Goal: Information Seeking & Learning: Compare options

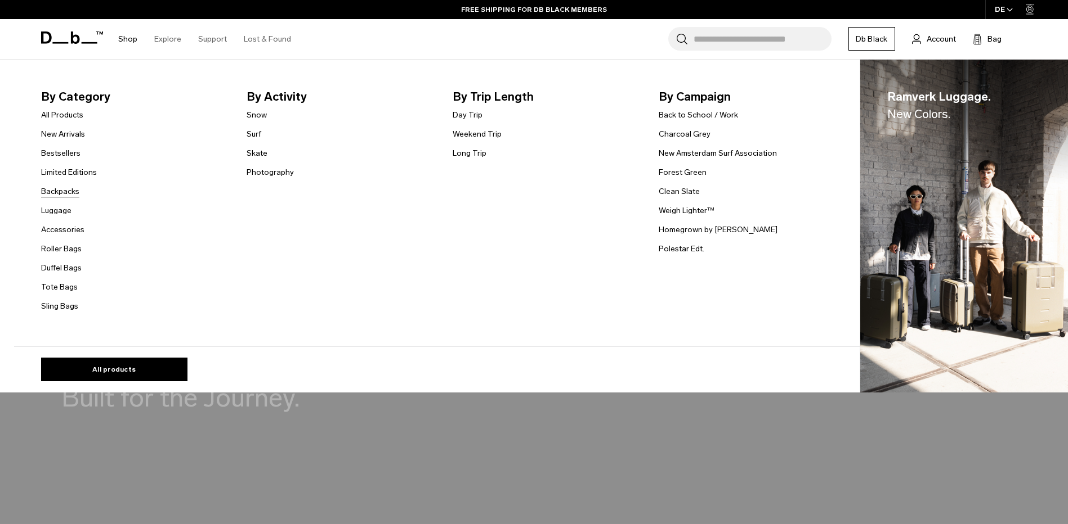
click at [67, 196] on link "Backpacks" at bounding box center [60, 192] width 38 height 12
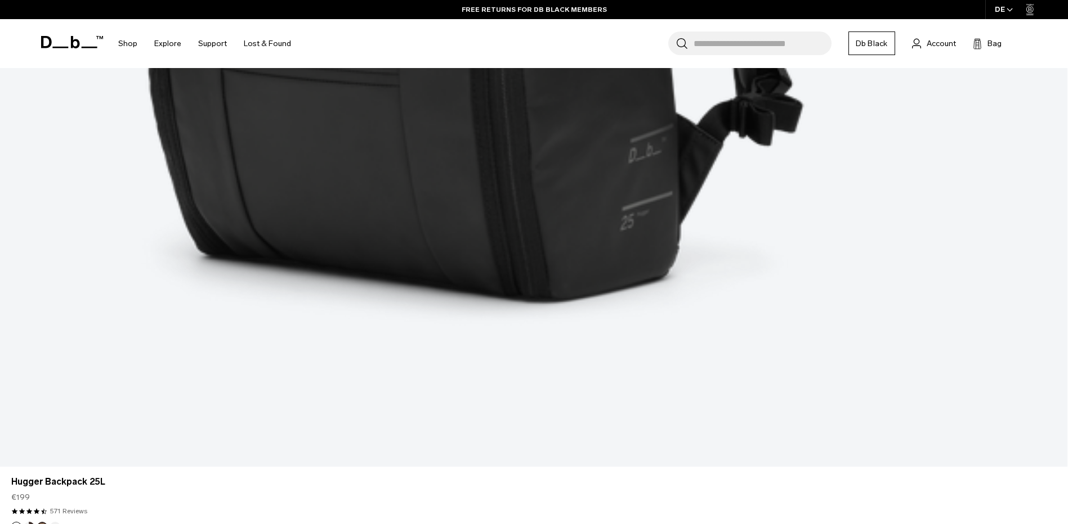
scroll to position [1069, 0]
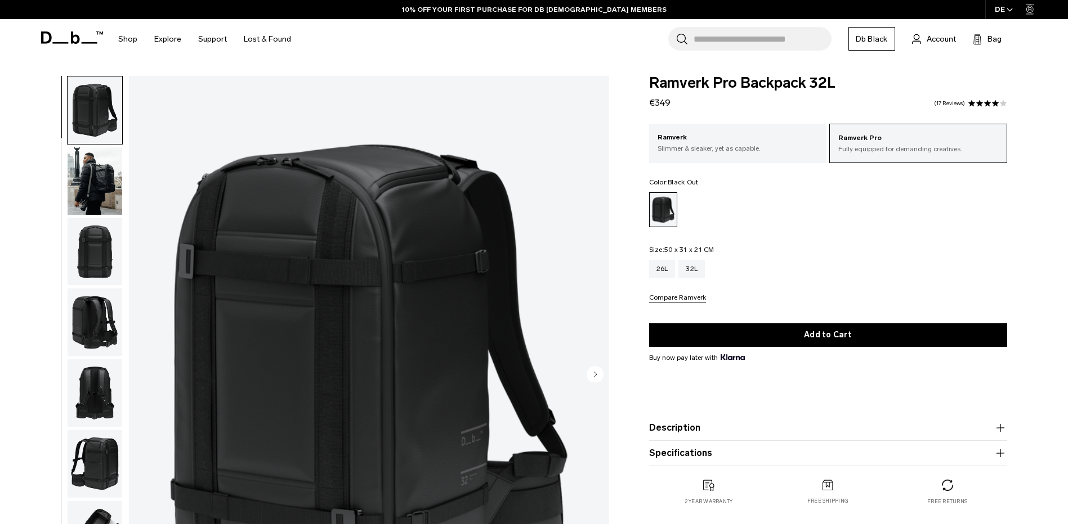
click at [88, 229] on img "button" at bounding box center [95, 252] width 55 height 68
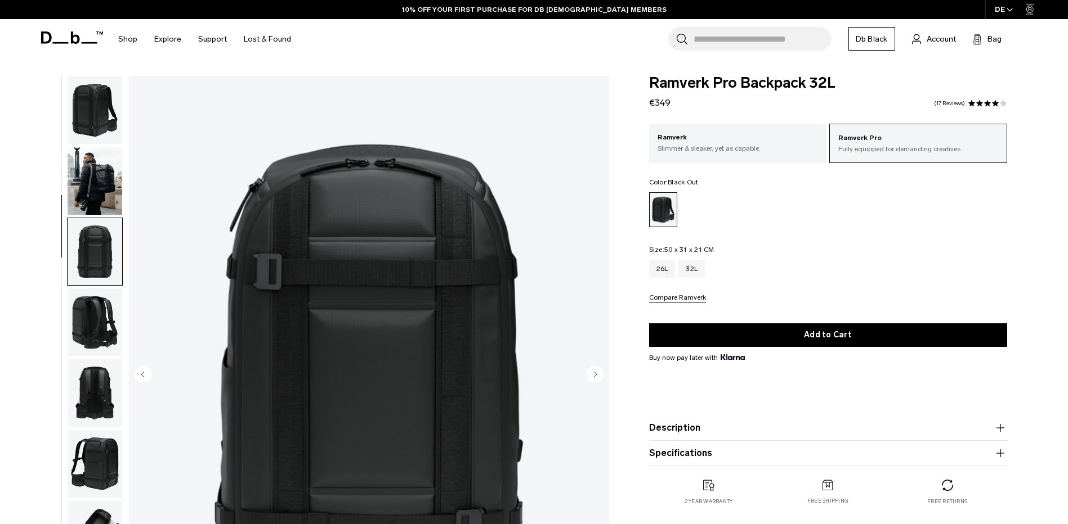
scroll to position [106, 0]
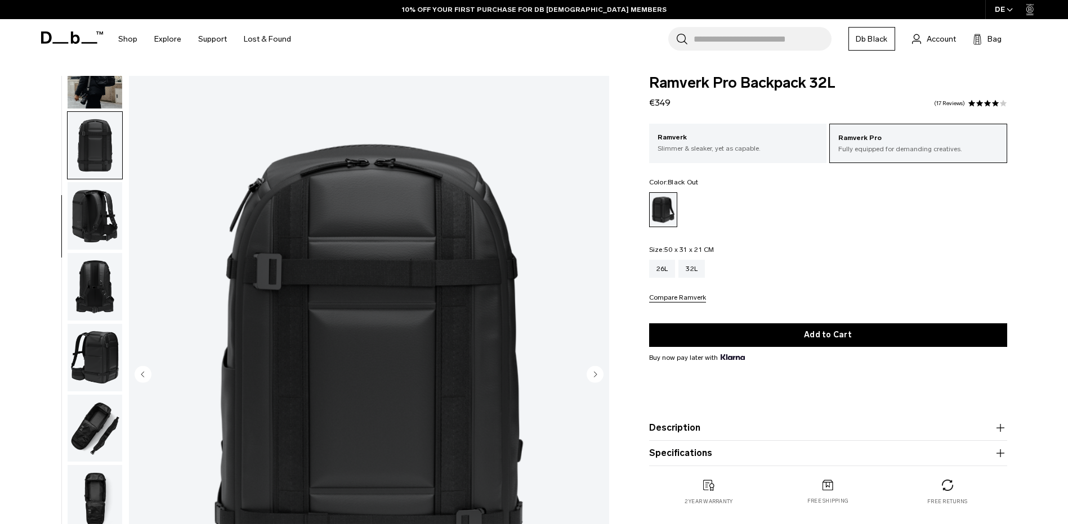
click at [86, 286] on img "button" at bounding box center [95, 287] width 55 height 68
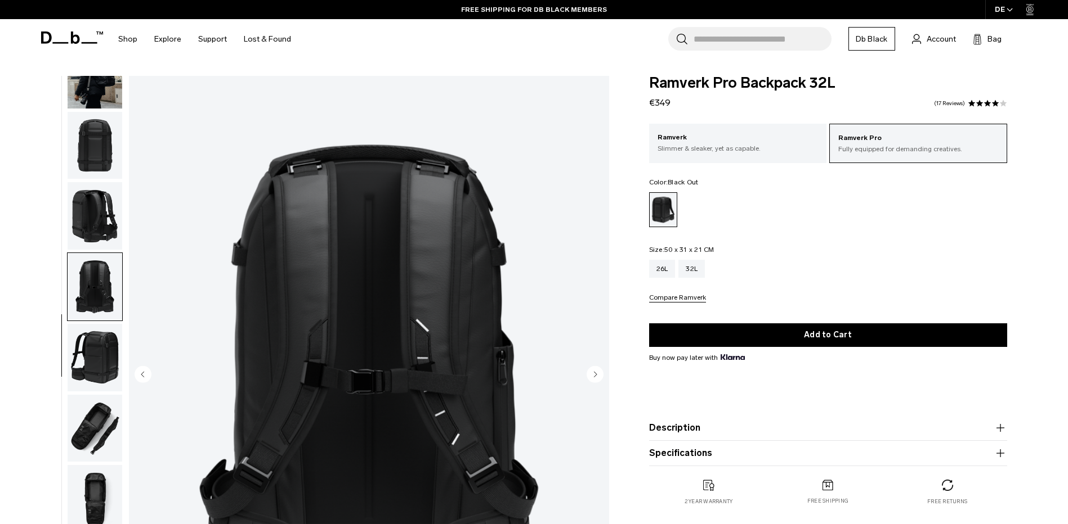
click at [85, 335] on img "button" at bounding box center [95, 358] width 55 height 68
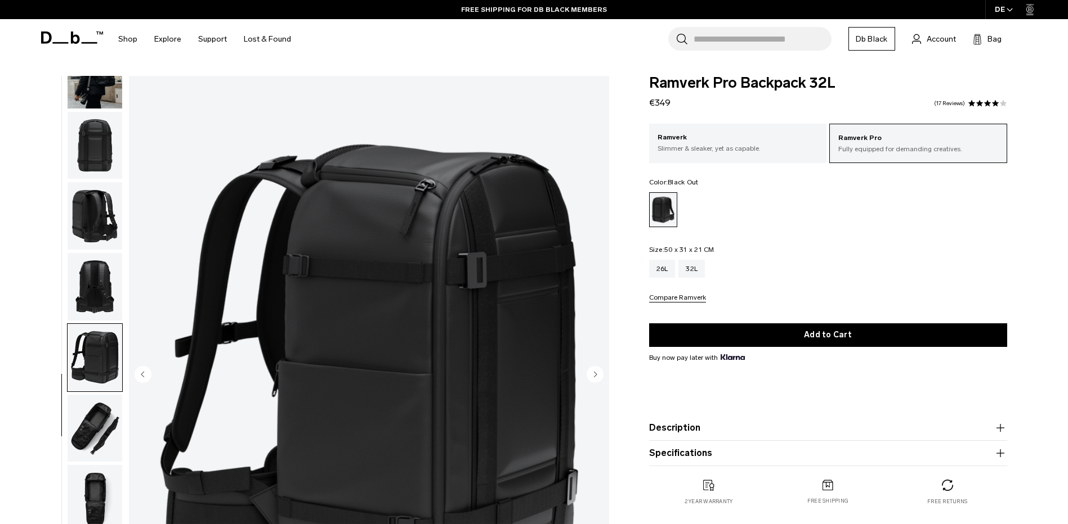
click at [977, 101] on span at bounding box center [979, 104] width 8 height 8
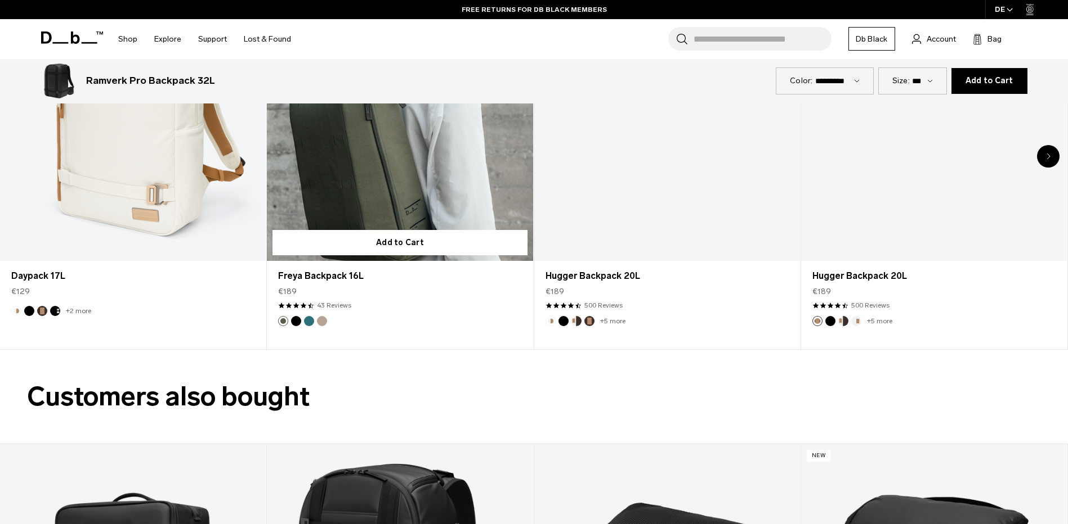
scroll to position [1624, 0]
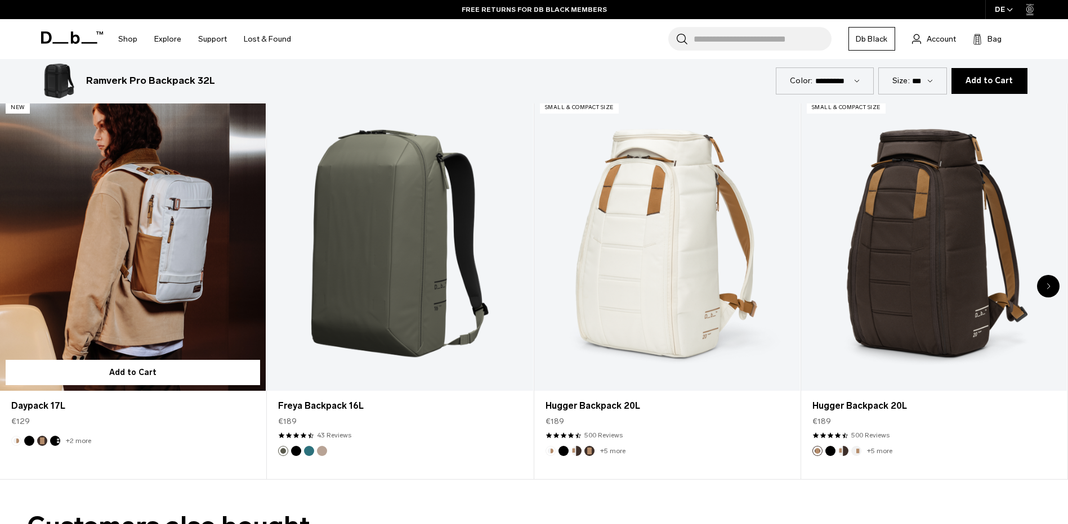
click at [169, 278] on link "Daypack 17L" at bounding box center [133, 243] width 266 height 295
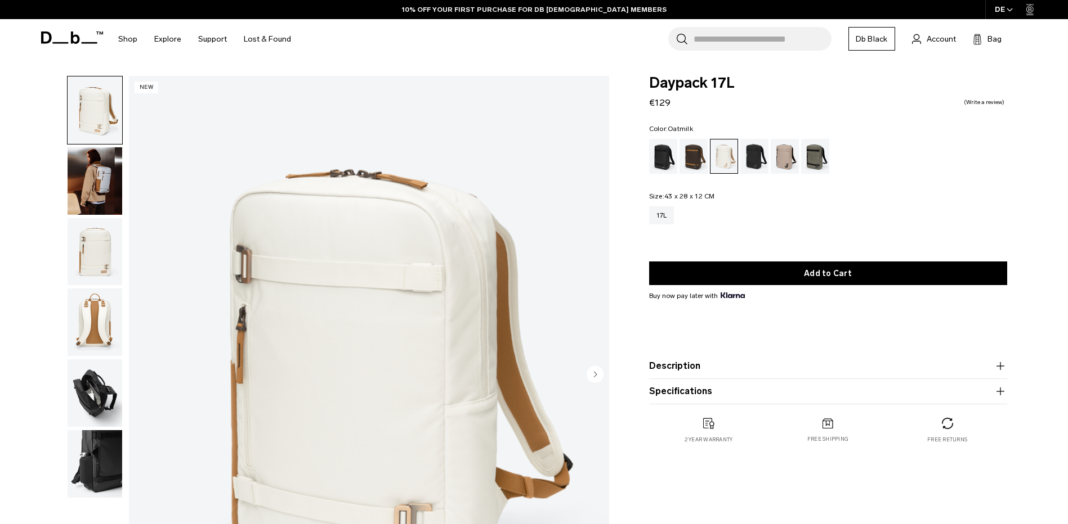
click at [776, 369] on button "Description" at bounding box center [828, 367] width 358 height 14
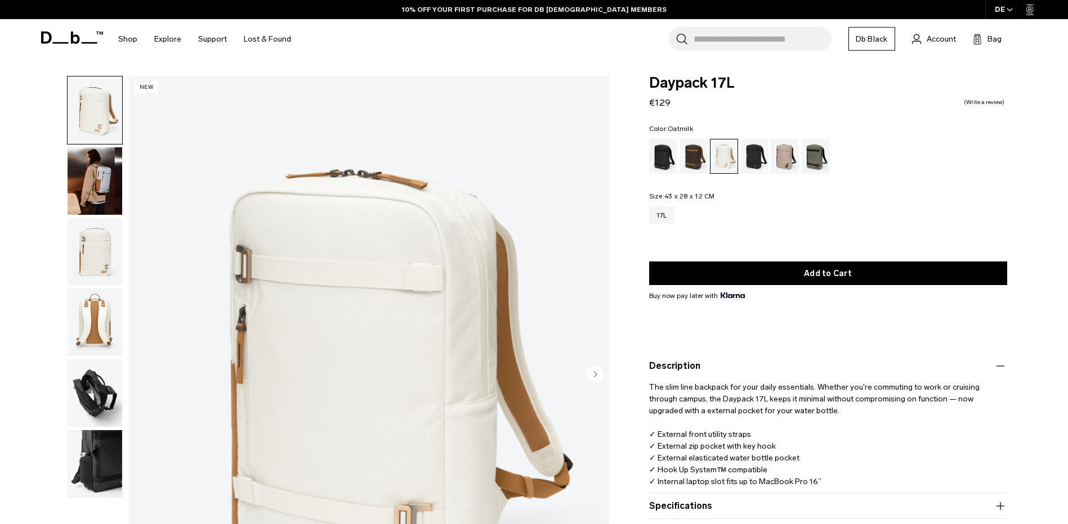
scroll to position [113, 0]
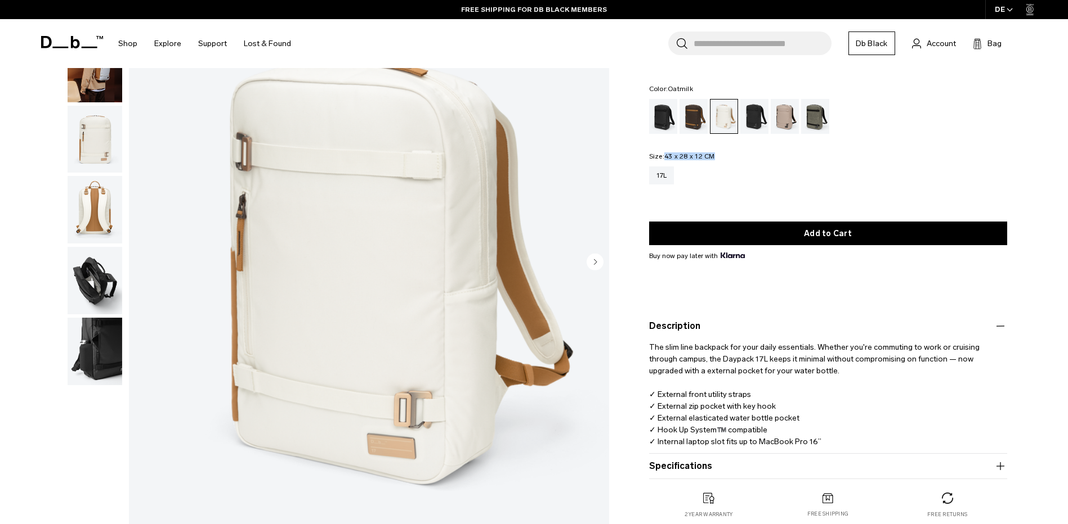
drag, startPoint x: 666, startPoint y: 156, endPoint x: 738, endPoint y: 153, distance: 72.7
click at [738, 153] on div "Color: Oatmilk Out of stock Size: 43 x 28 x 12 CM Out of stock 17L" at bounding box center [828, 143] width 358 height 115
click at [83, 214] on img "button" at bounding box center [95, 210] width 55 height 68
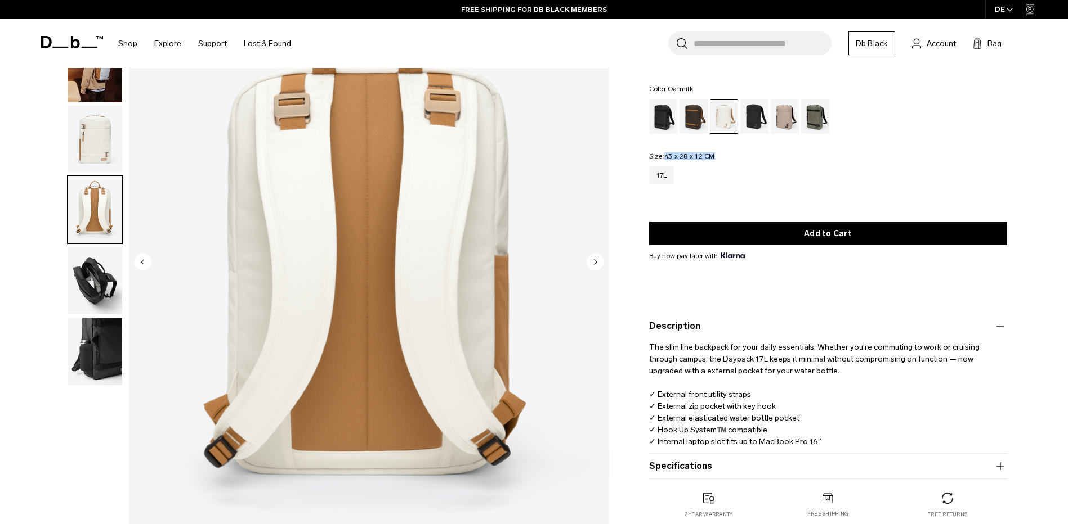
click at [83, 255] on img "button" at bounding box center [95, 281] width 55 height 68
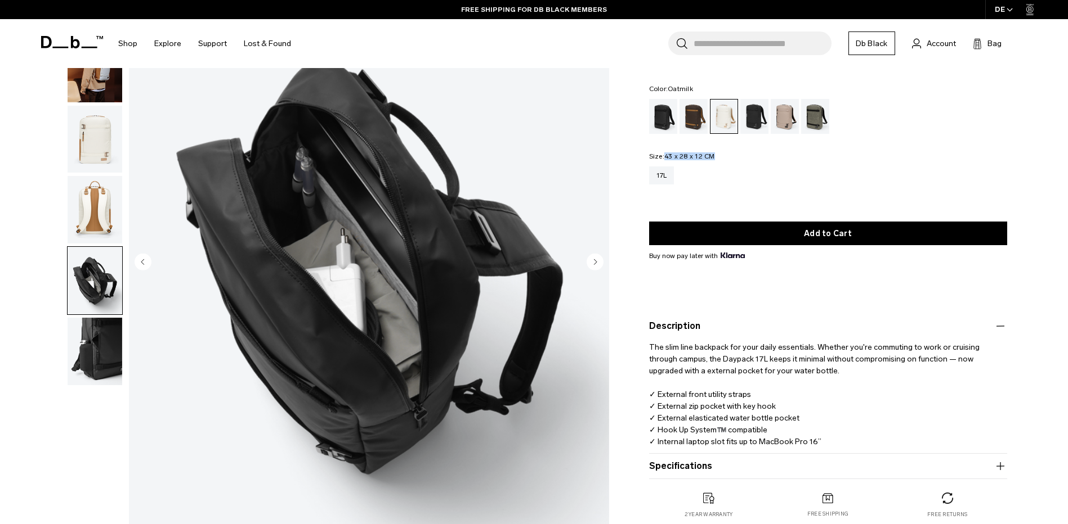
click at [95, 172] on img "button" at bounding box center [95, 140] width 55 height 68
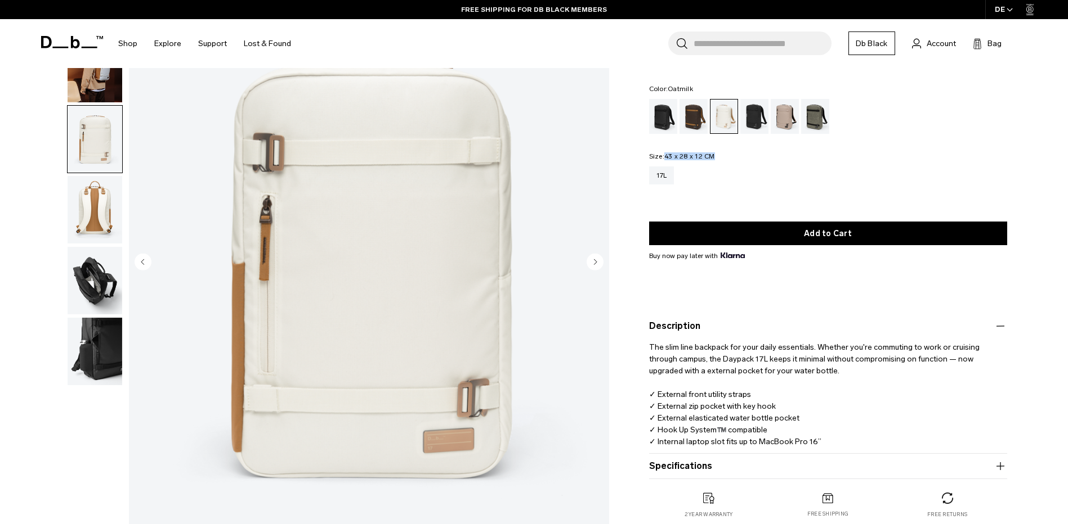
click at [96, 137] on img "button" at bounding box center [95, 140] width 55 height 68
click at [97, 98] on img "button" at bounding box center [95, 69] width 55 height 68
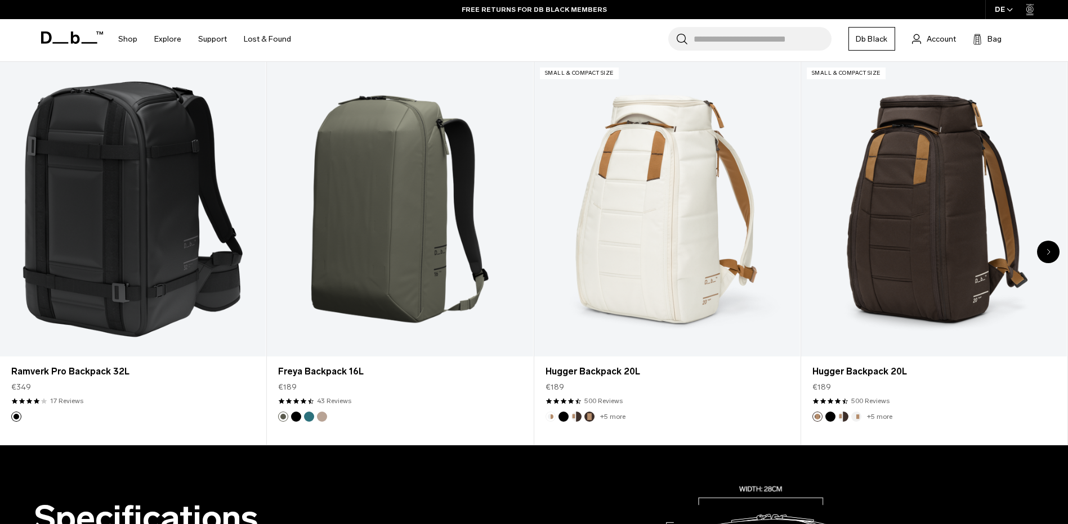
scroll to position [0, 0]
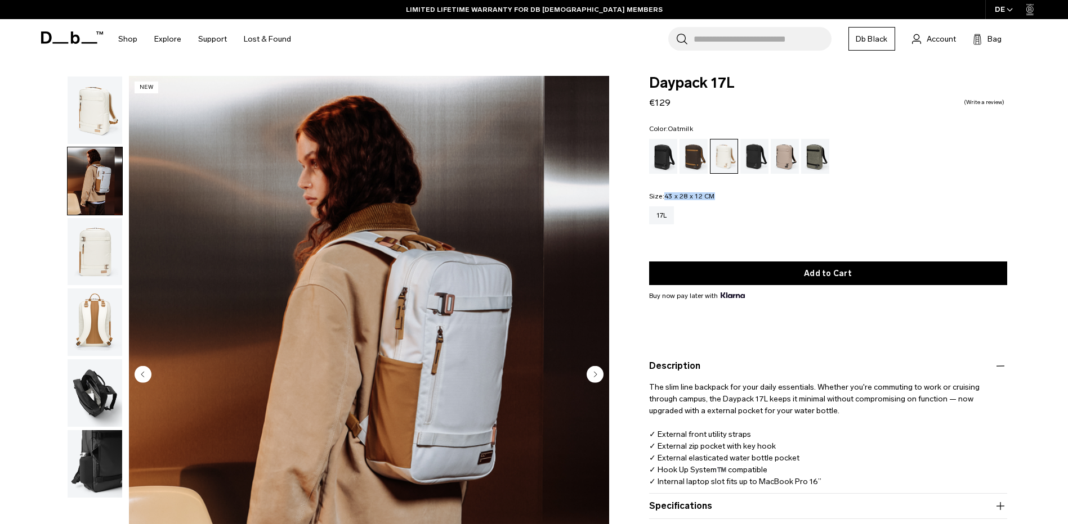
click at [95, 337] on img "button" at bounding box center [95, 323] width 55 height 68
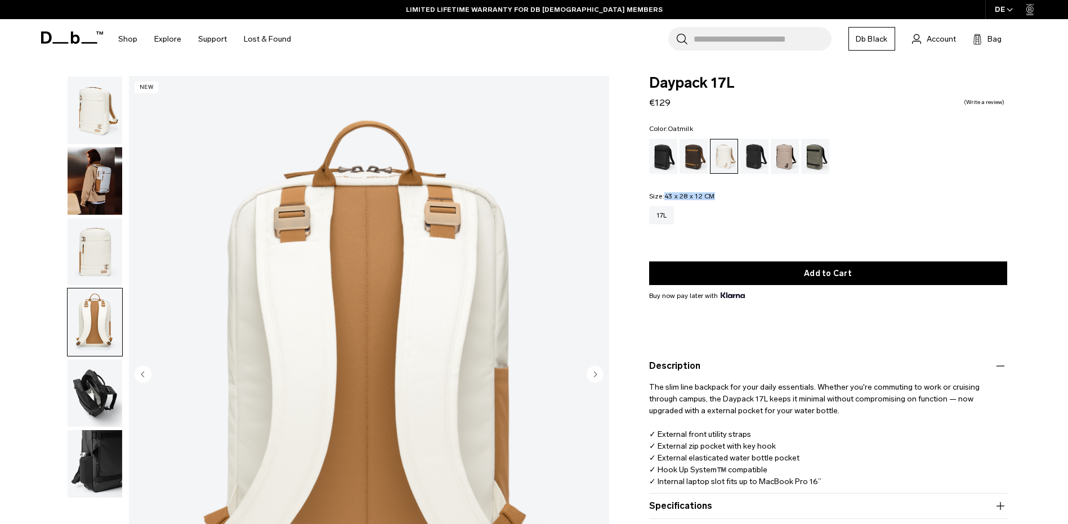
click at [93, 383] on img "button" at bounding box center [95, 394] width 55 height 68
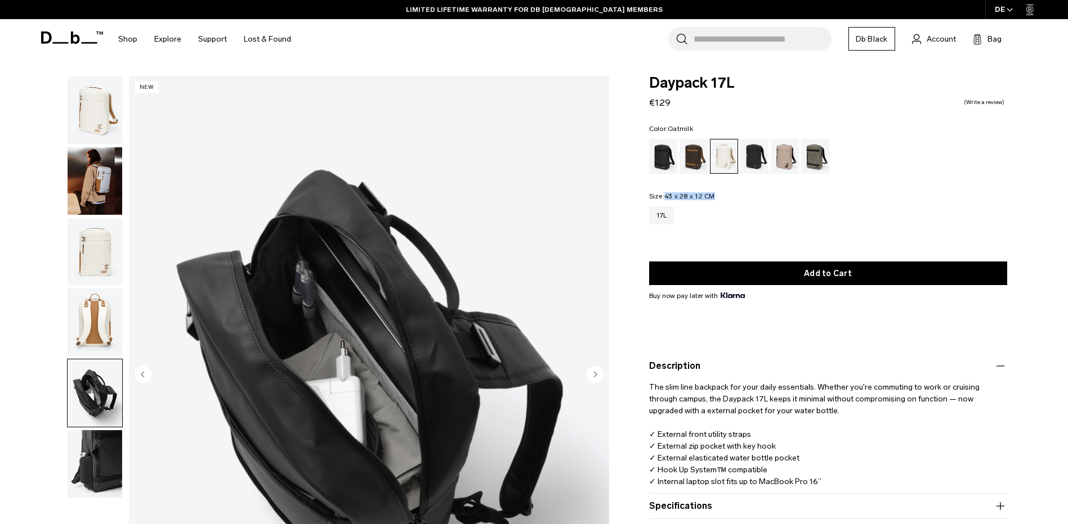
click at [91, 424] on img "button" at bounding box center [95, 394] width 55 height 68
click at [92, 444] on img "button" at bounding box center [95, 465] width 55 height 68
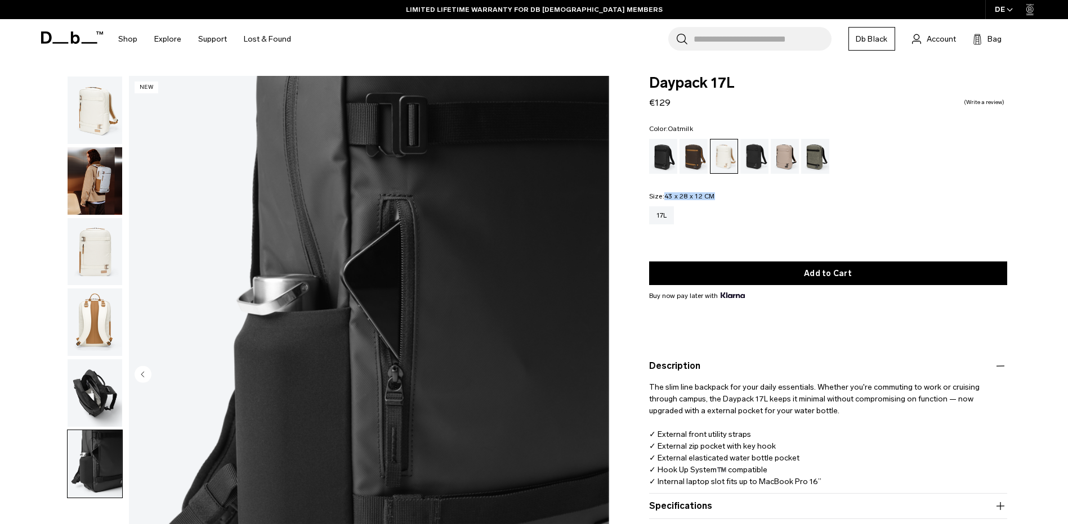
click at [90, 290] on img "button" at bounding box center [95, 323] width 55 height 68
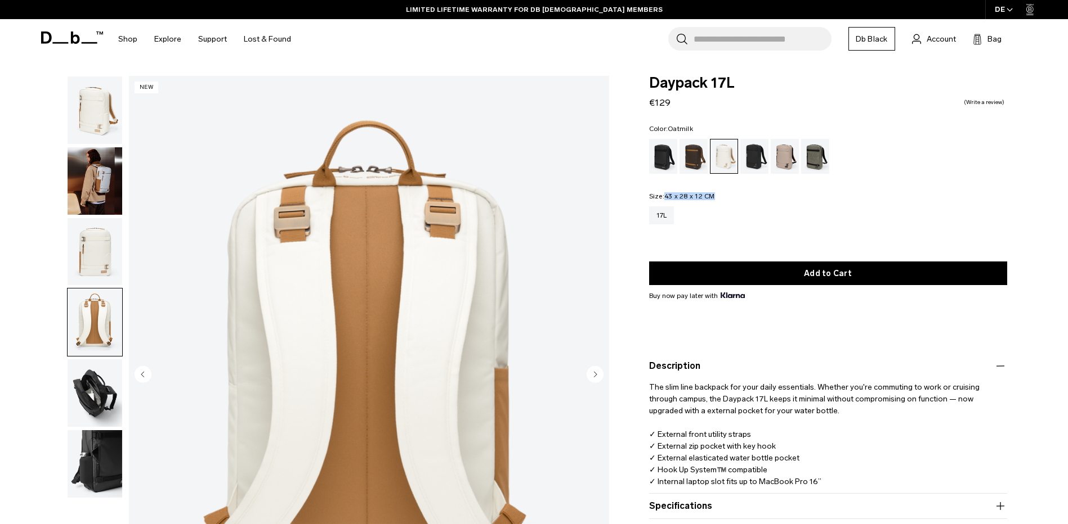
click at [94, 228] on img "button" at bounding box center [95, 252] width 55 height 68
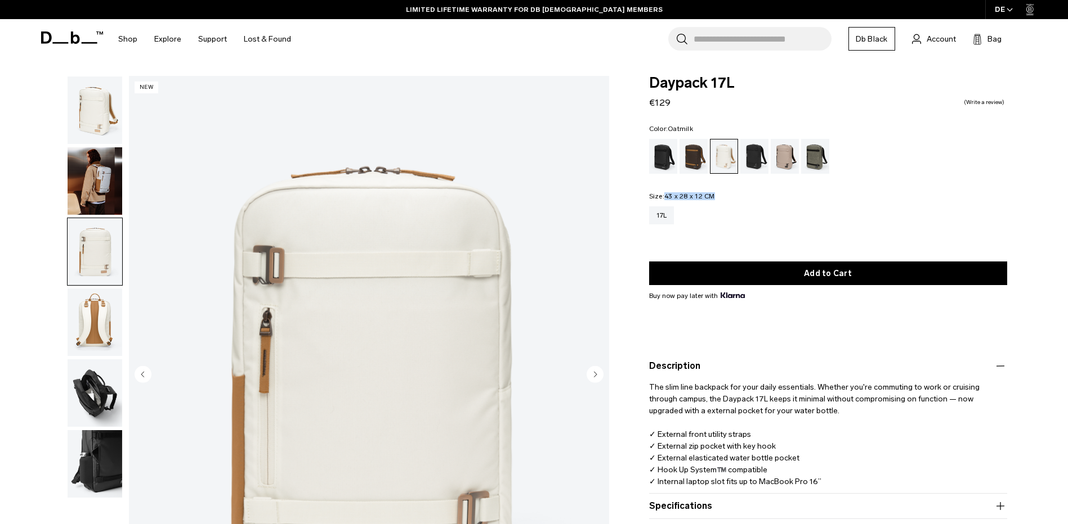
click at [95, 176] on img "button" at bounding box center [95, 181] width 55 height 68
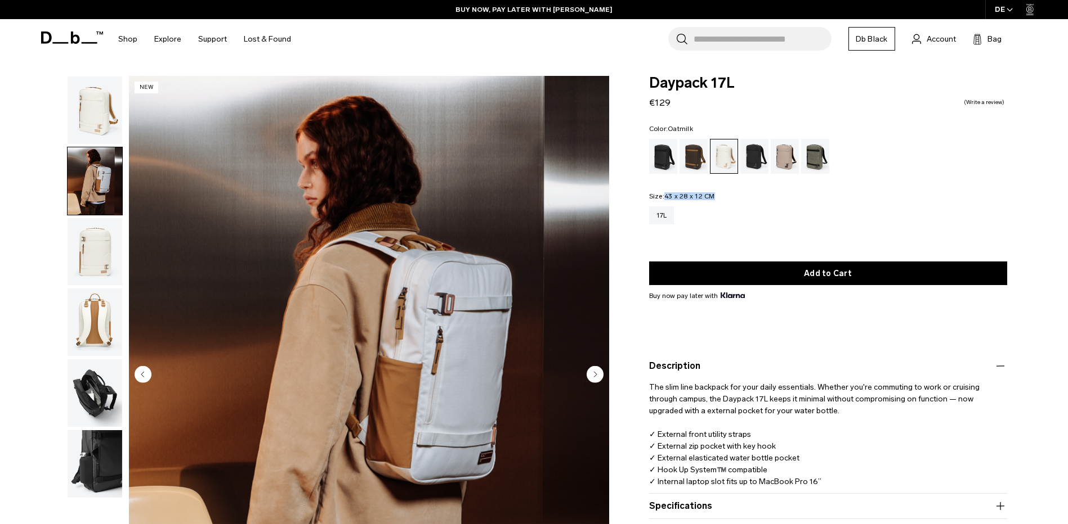
click at [95, 128] on img "button" at bounding box center [95, 111] width 55 height 68
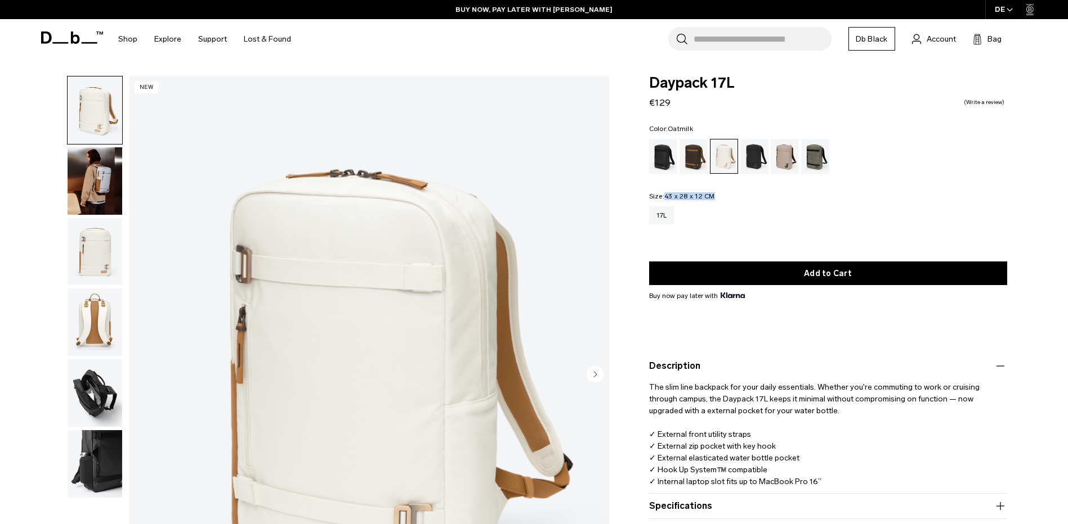
scroll to position [56, 0]
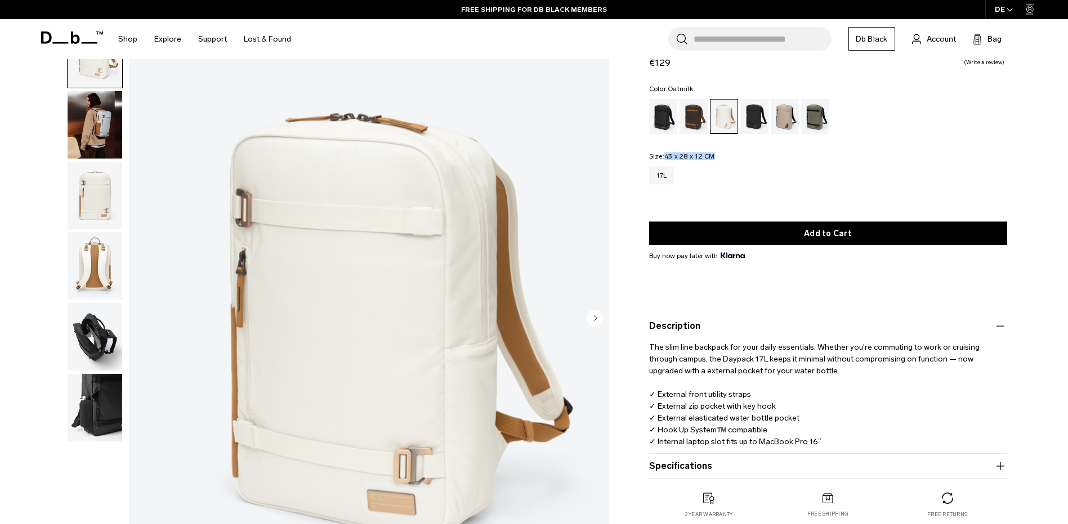
click at [97, 264] on img "button" at bounding box center [95, 266] width 55 height 68
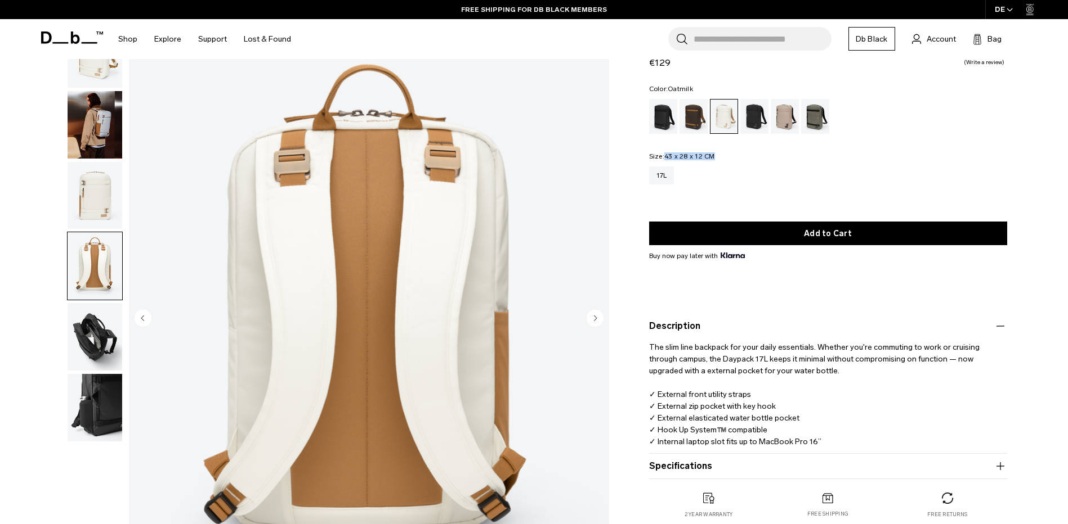
click at [103, 313] on img "button" at bounding box center [95, 337] width 55 height 68
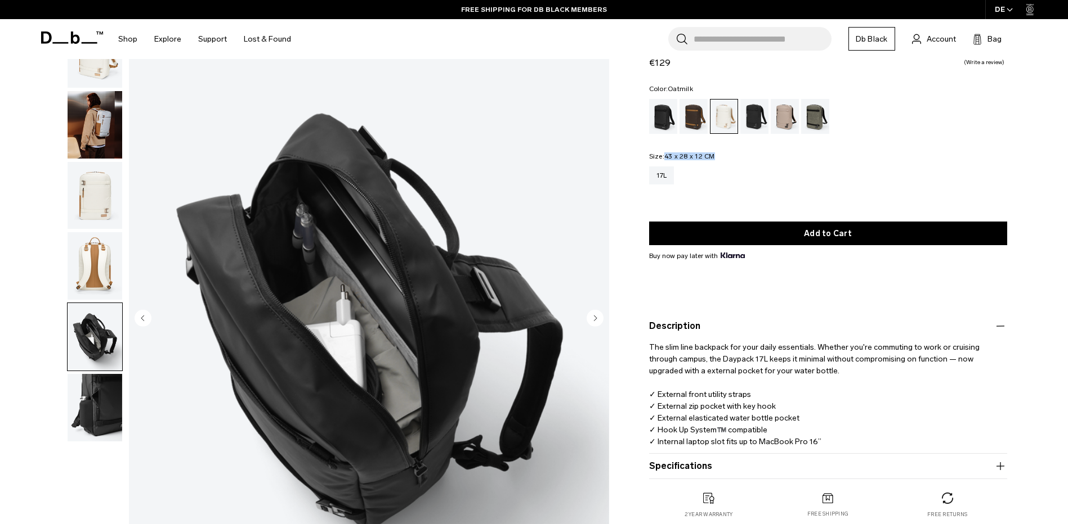
click at [83, 194] on img "button" at bounding box center [95, 196] width 55 height 68
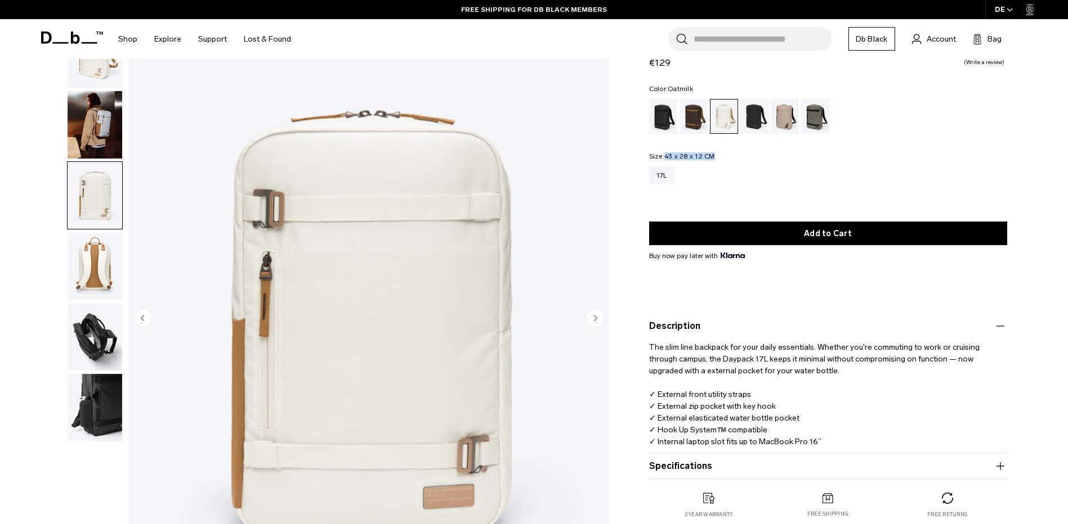
click at [83, 141] on img "button" at bounding box center [95, 125] width 55 height 68
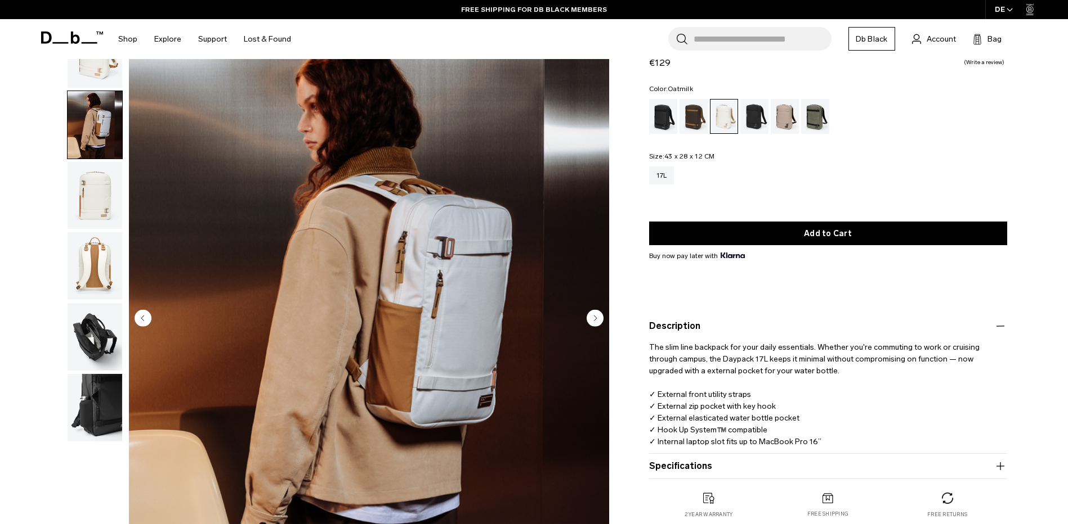
click at [844, 186] on div "17L" at bounding box center [828, 184] width 358 height 34
click at [83, 215] on img "button" at bounding box center [95, 196] width 55 height 68
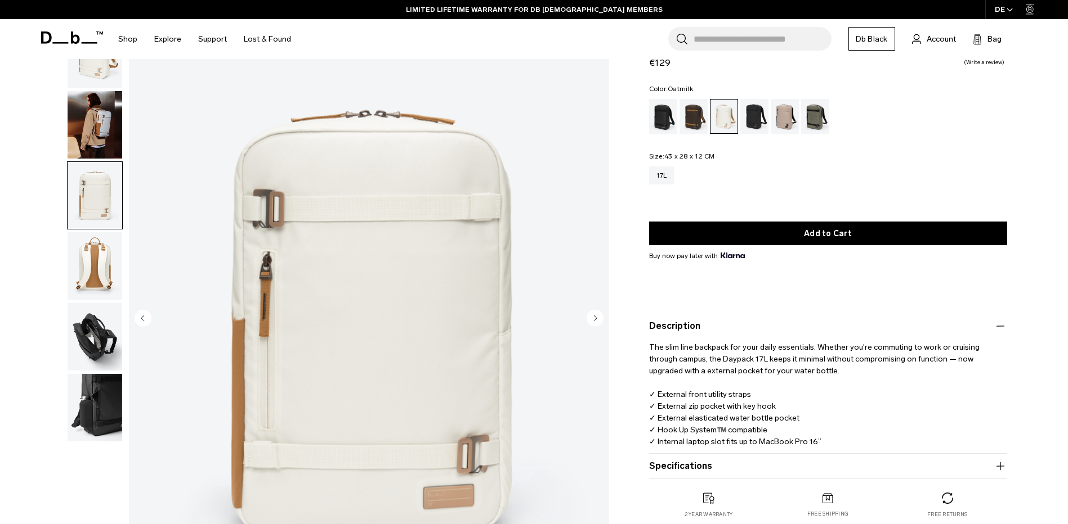
click at [75, 242] on img "button" at bounding box center [95, 266] width 55 height 68
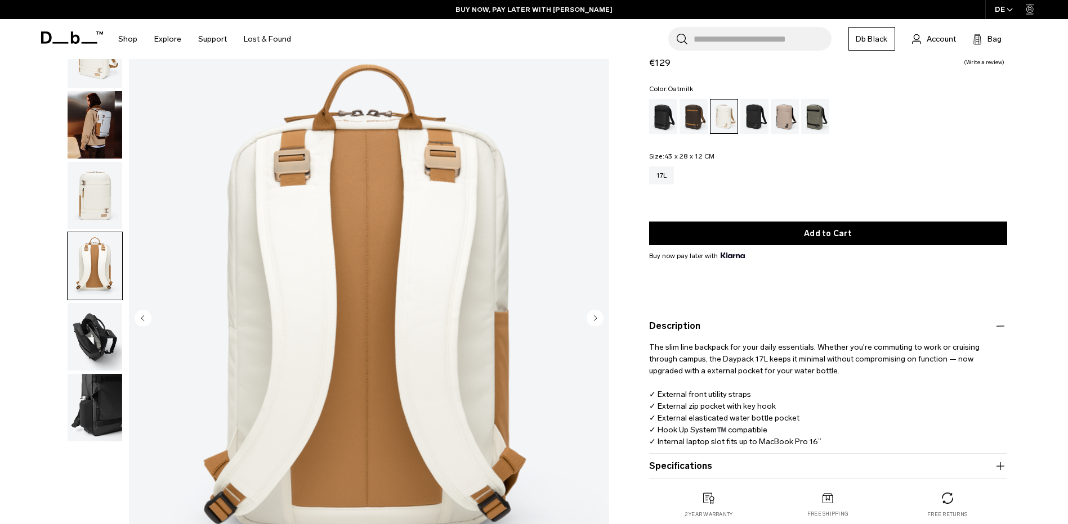
click at [93, 136] on img "button" at bounding box center [95, 125] width 55 height 68
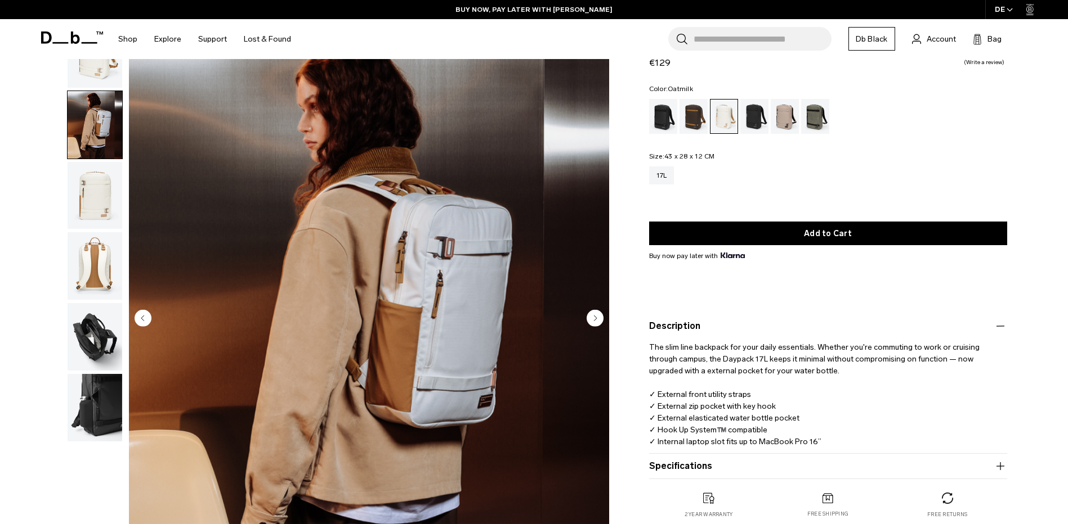
click at [98, 116] on img "button" at bounding box center [95, 125] width 55 height 68
click at [104, 267] on img "button" at bounding box center [95, 266] width 55 height 68
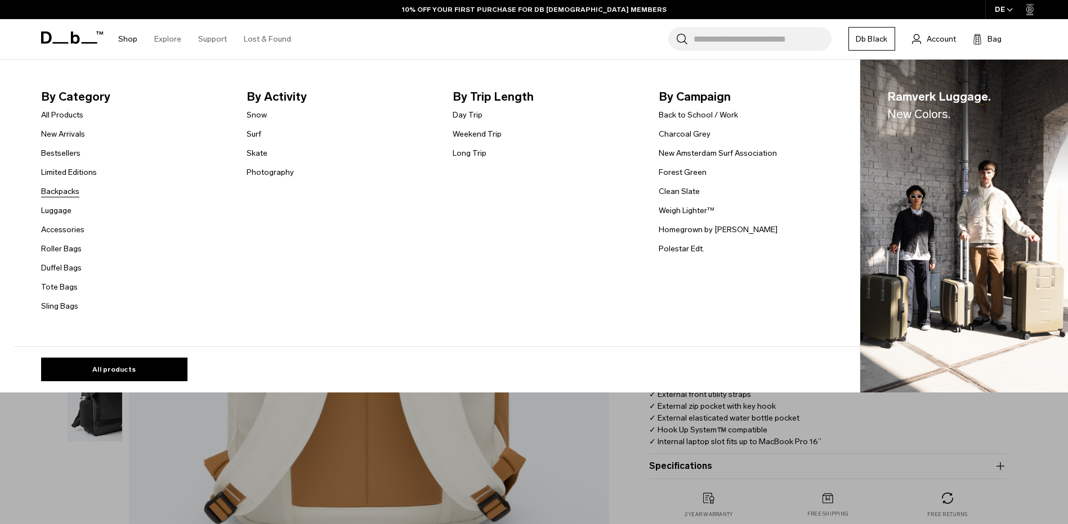
click at [75, 194] on link "Backpacks" at bounding box center [60, 192] width 38 height 12
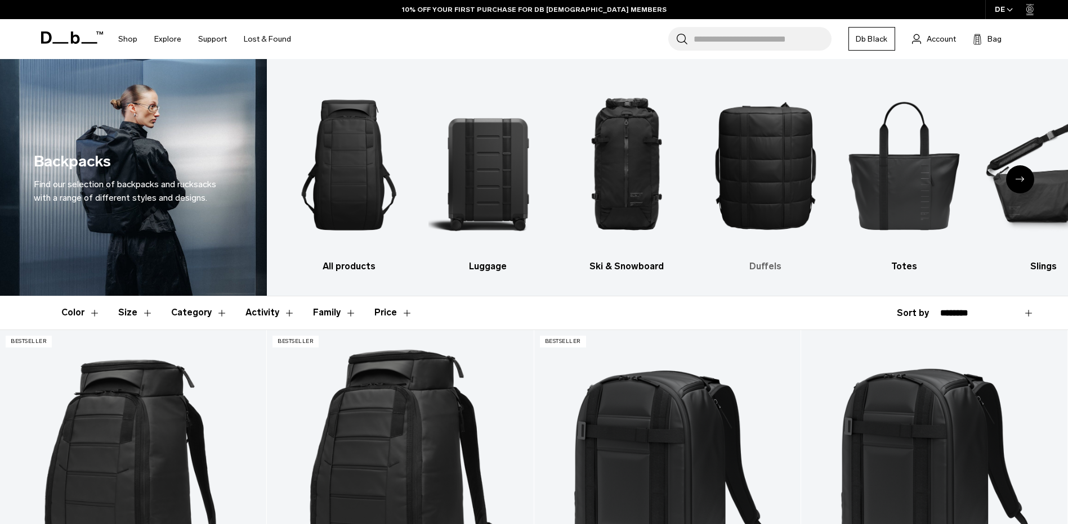
click at [769, 174] on img "4 / 10" at bounding box center [765, 165] width 119 height 178
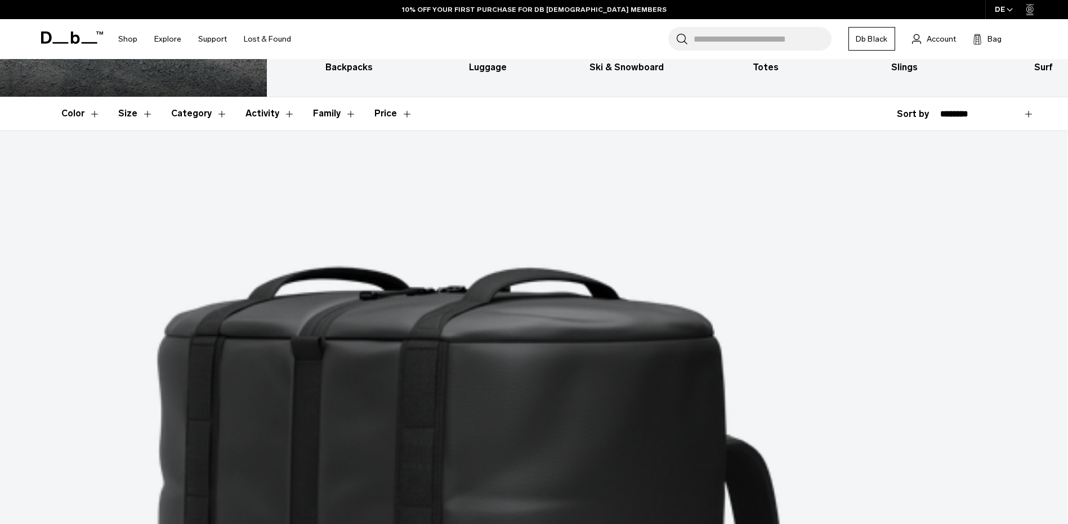
scroll to position [225, 0]
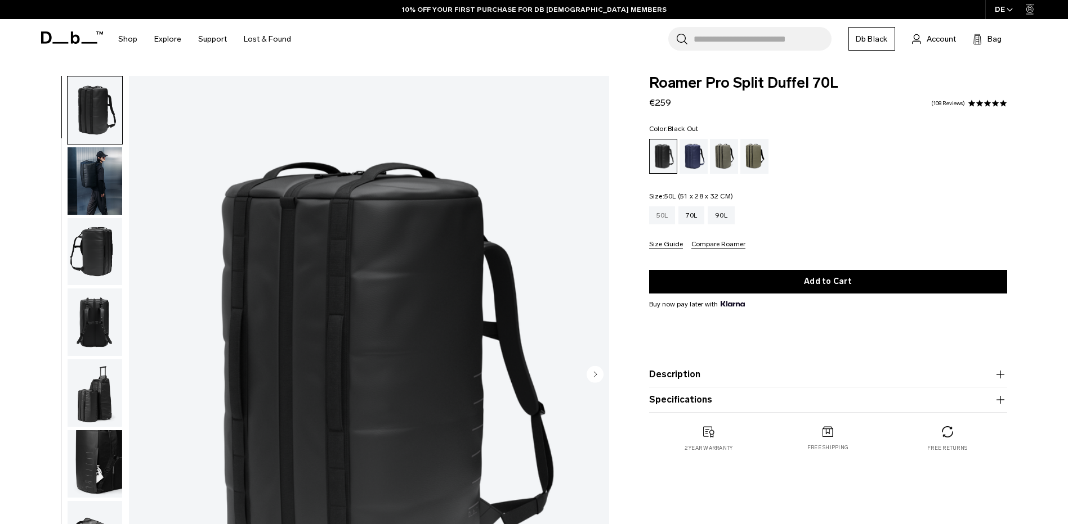
click at [670, 216] on div "50L" at bounding box center [662, 216] width 26 height 18
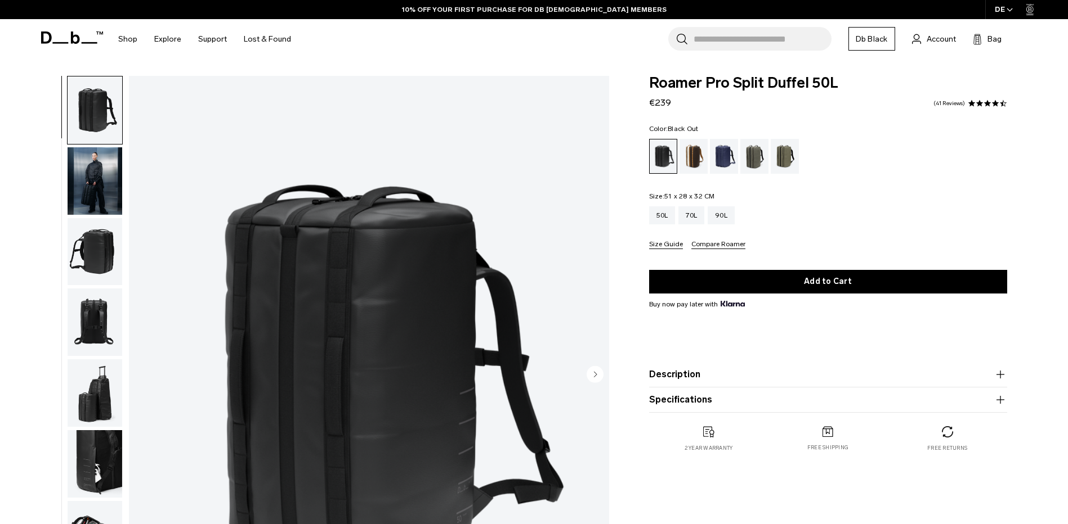
click at [89, 258] on img "button" at bounding box center [95, 252] width 55 height 68
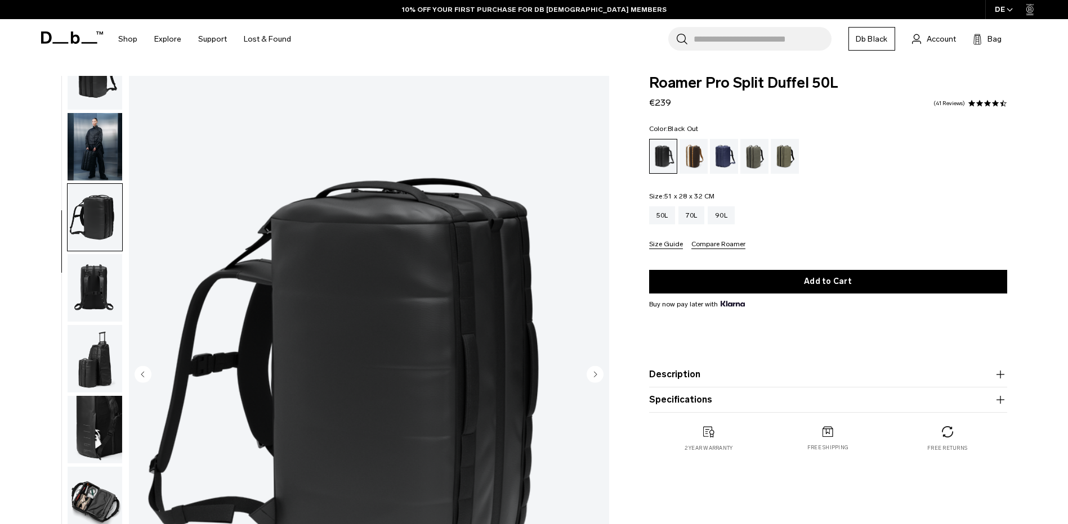
scroll to position [35, 0]
click at [91, 305] on img "button" at bounding box center [95, 287] width 55 height 68
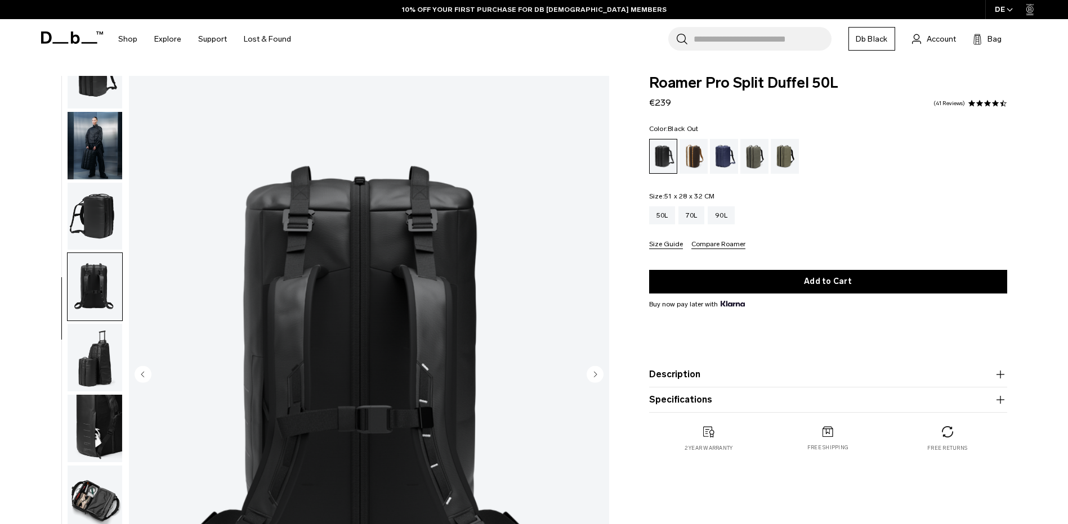
click at [90, 348] on img "button" at bounding box center [95, 358] width 55 height 68
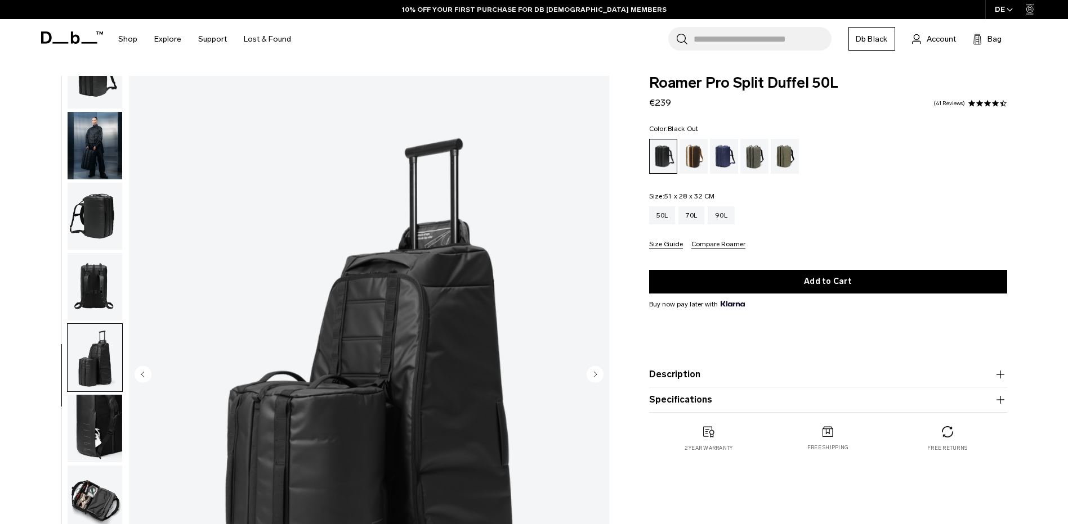
click at [90, 408] on img "button" at bounding box center [95, 429] width 55 height 68
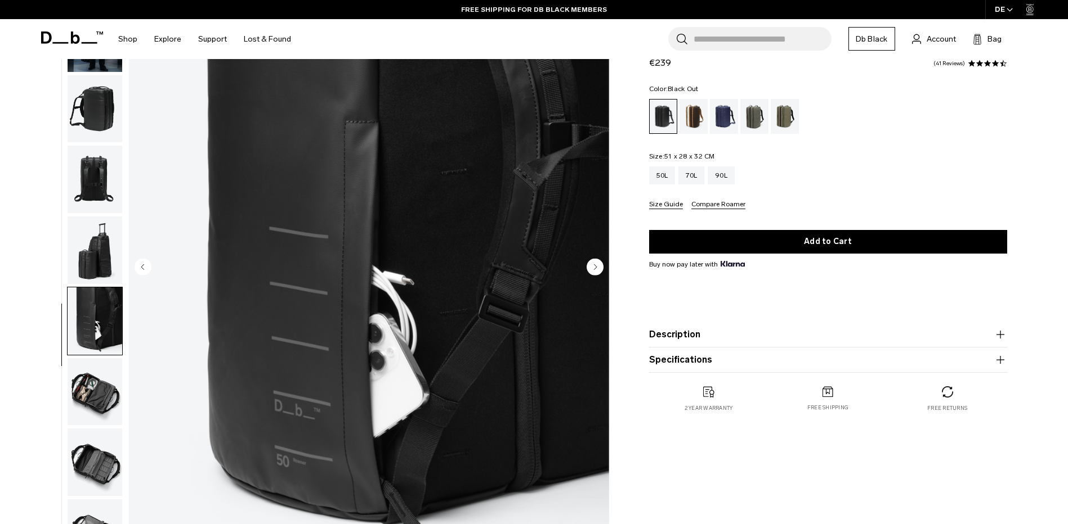
scroll to position [113, 0]
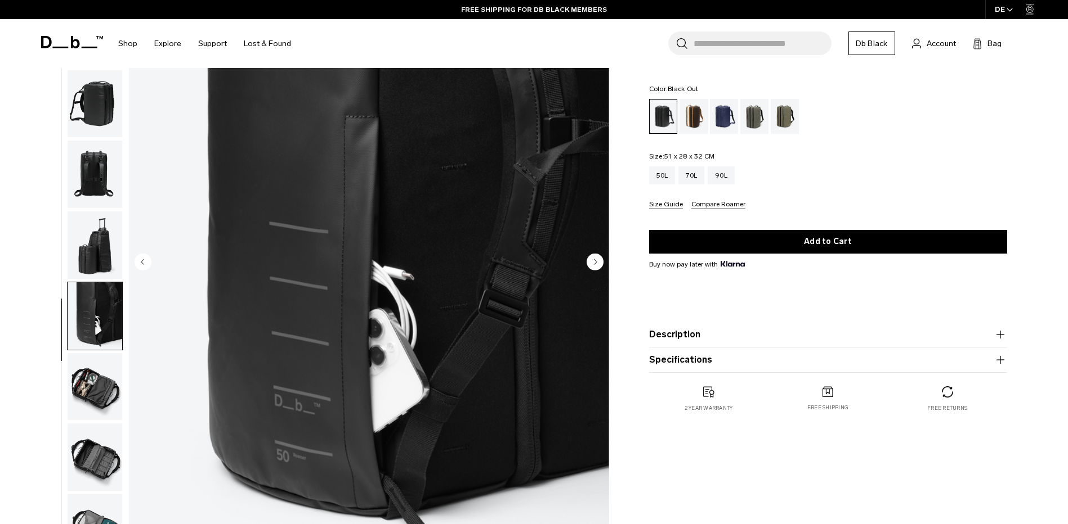
click at [96, 394] on img "button" at bounding box center [95, 387] width 55 height 68
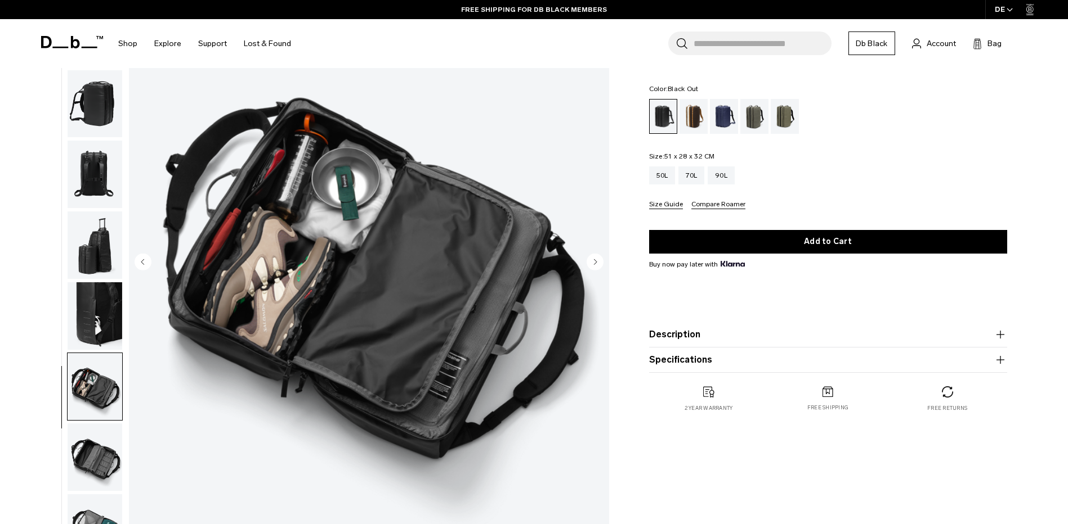
click at [98, 455] on img "button" at bounding box center [95, 458] width 55 height 68
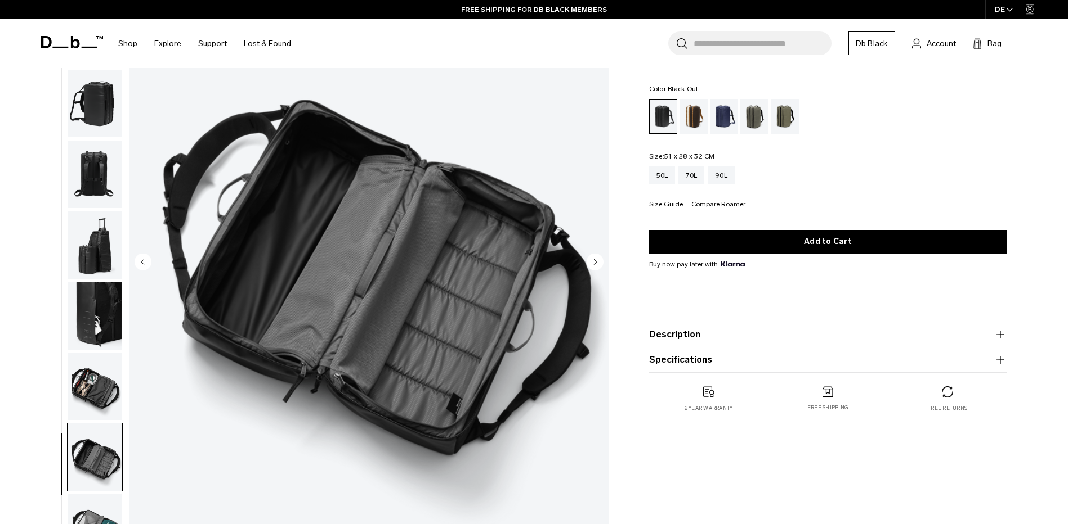
click at [91, 387] on img "button" at bounding box center [95, 387] width 55 height 68
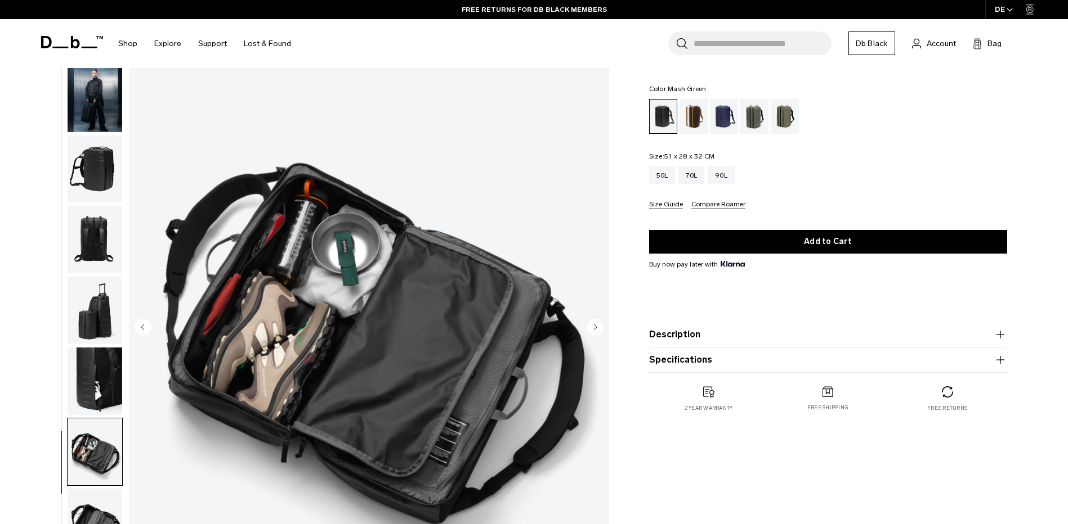
scroll to position [0, 0]
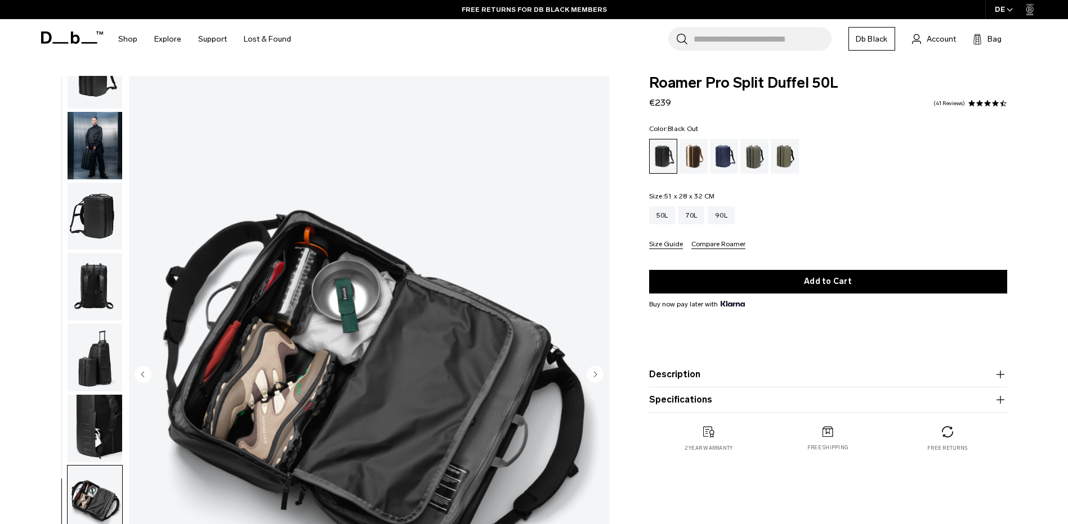
click at [761, 86] on span "Roamer Pro Split Duffel 50L" at bounding box center [828, 83] width 358 height 15
copy div "Roamer Pro Split Duffel 50L"
click at [979, 105] on span at bounding box center [979, 104] width 8 height 8
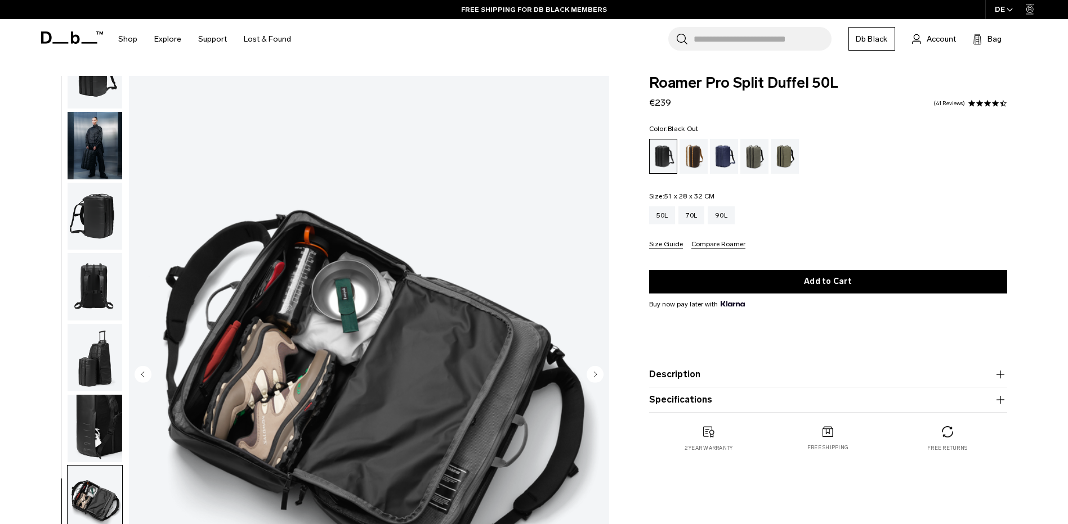
click at [734, 80] on span "Roamer Pro Split Duffel 50L" at bounding box center [828, 83] width 358 height 15
copy div "Roamer Pro Split Duffel 50L"
